Goal: Task Accomplishment & Management: Use online tool/utility

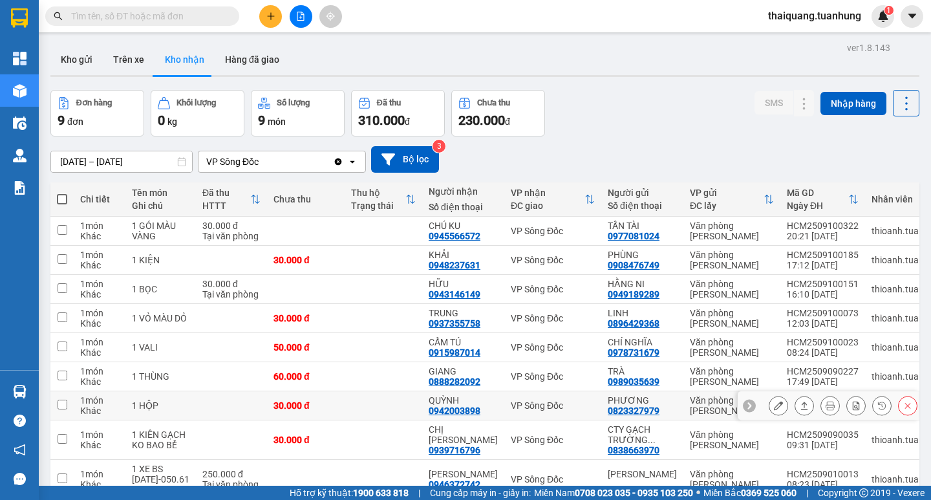
scroll to position [82, 0]
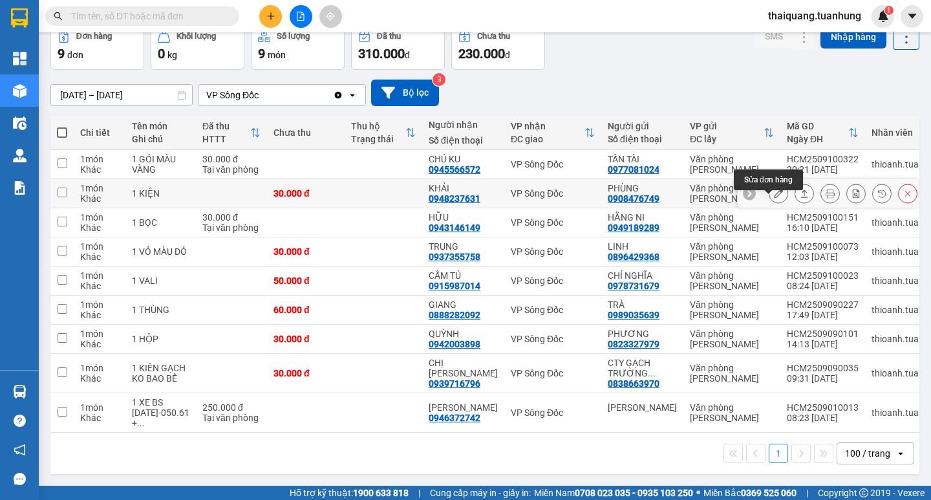
click at [774, 189] on icon at bounding box center [778, 193] width 9 height 9
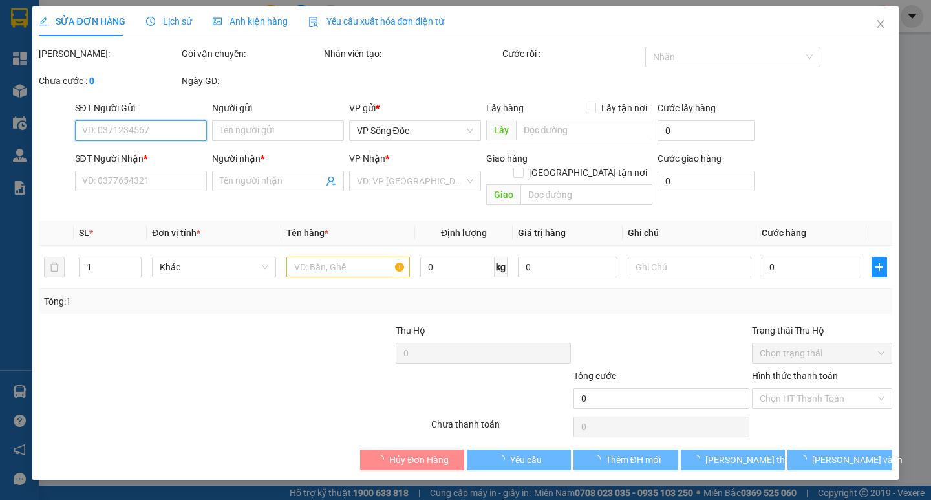
type input "0908476749"
type input "PHÙNG"
type input "0948237631"
type input "KHẢI"
type input "30.000"
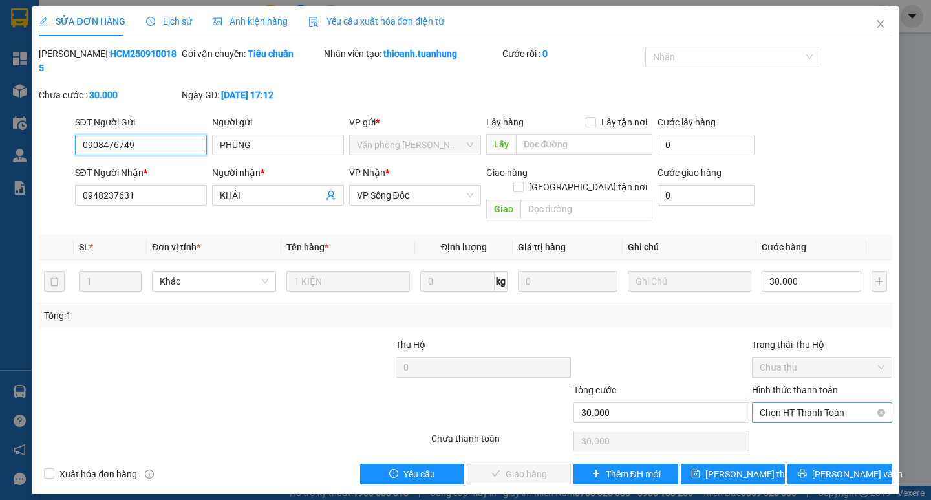
click at [790, 403] on span "Chọn HT Thanh Toán" at bounding box center [822, 412] width 125 height 19
click at [795, 416] on div "Tại văn phòng" at bounding box center [822, 410] width 125 height 14
type input "0"
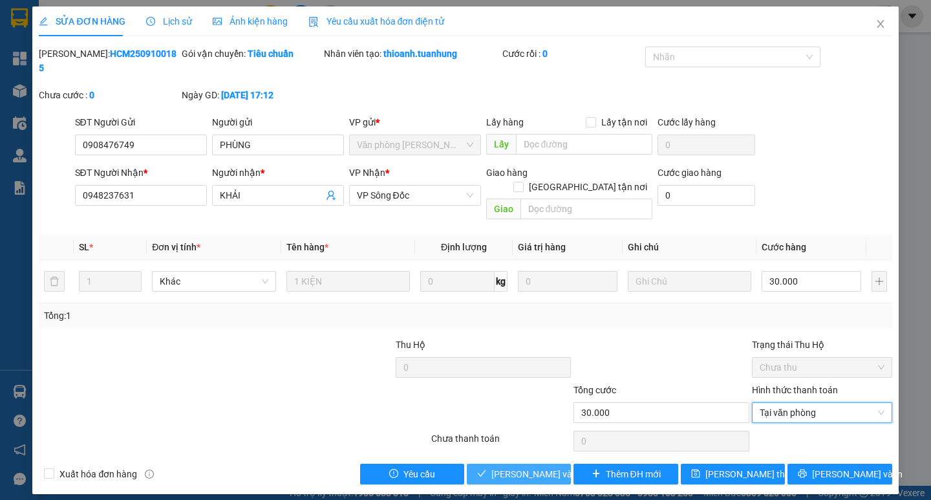
click at [552, 467] on span "[PERSON_NAME] và Giao hàng" at bounding box center [553, 474] width 124 height 14
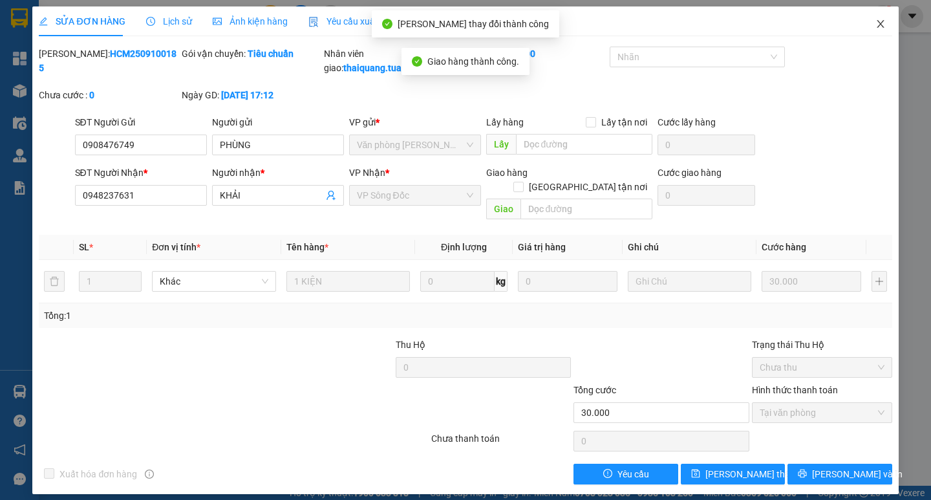
click at [881, 25] on icon "close" at bounding box center [881, 24] width 10 height 10
